Goal: Task Accomplishment & Management: Use online tool/utility

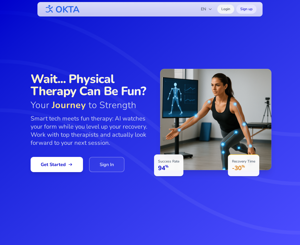
click at [224, 10] on link "Login" at bounding box center [225, 9] width 17 height 9
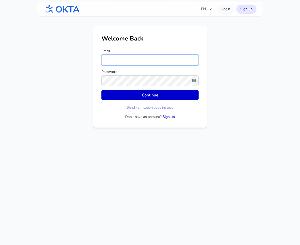
click at [125, 63] on input "Email" at bounding box center [149, 60] width 97 height 11
type input "**********"
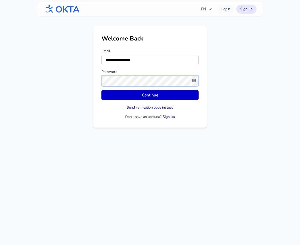
click at [101, 90] on button "Continue" at bounding box center [149, 95] width 97 height 10
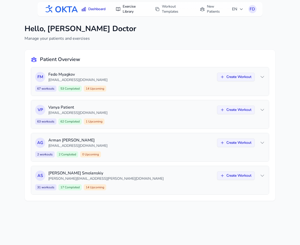
click at [127, 6] on link "Exercise Library" at bounding box center [129, 9] width 35 height 14
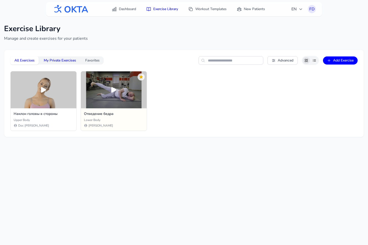
click at [62, 61] on button "My Private Exercises" at bounding box center [60, 60] width 40 height 8
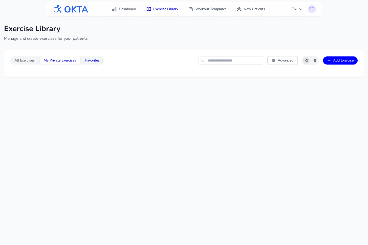
click at [93, 60] on button "Favorites" at bounding box center [92, 60] width 22 height 8
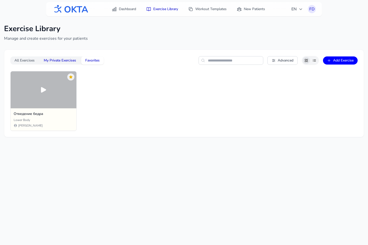
click at [56, 59] on button "My Private Exercises" at bounding box center [60, 60] width 40 height 8
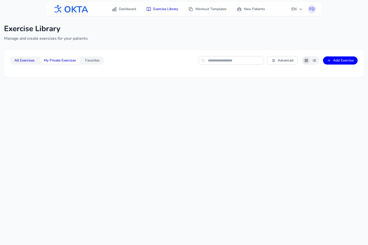
click at [20, 59] on button "All Exercises" at bounding box center [24, 60] width 28 height 8
